Goal: Navigation & Orientation: Find specific page/section

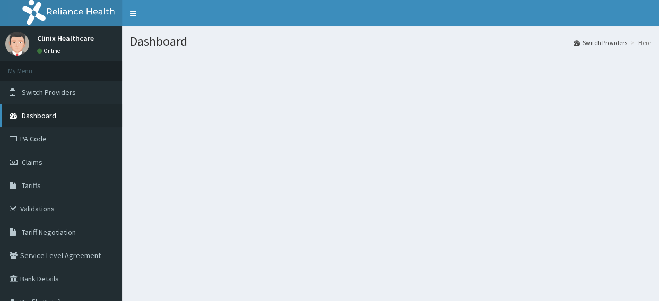
click at [42, 117] on span "Dashboard" at bounding box center [39, 116] width 34 height 10
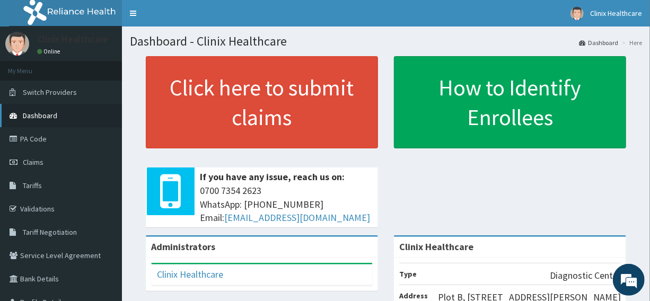
click at [49, 116] on span "Dashboard" at bounding box center [40, 116] width 34 height 10
click at [41, 118] on span "Dashboard" at bounding box center [40, 116] width 34 height 10
click at [36, 131] on link "PA Code" at bounding box center [61, 138] width 122 height 23
